Goal: Information Seeking & Learning: Learn about a topic

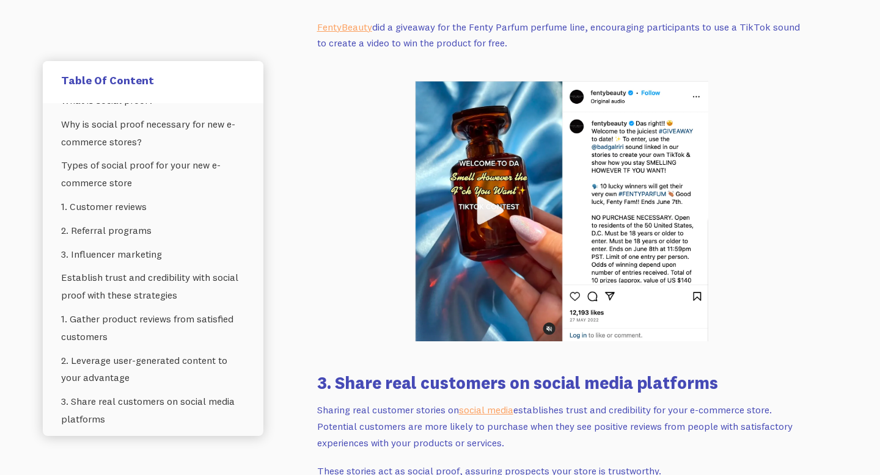
scroll to position [4635, 0]
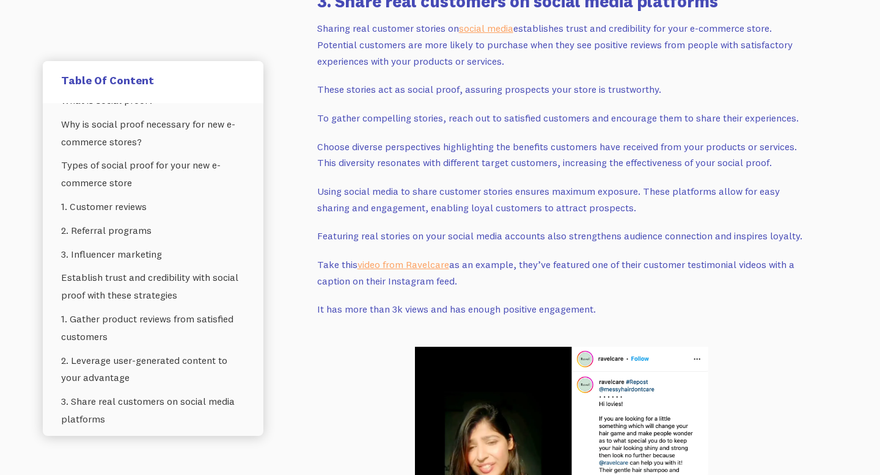
drag, startPoint x: 774, startPoint y: 240, endPoint x: 784, endPoint y: 315, distance: 75.2
copy p "[DATE], many endorsements also extend beyond traditional shout-outs—celebrities…"
